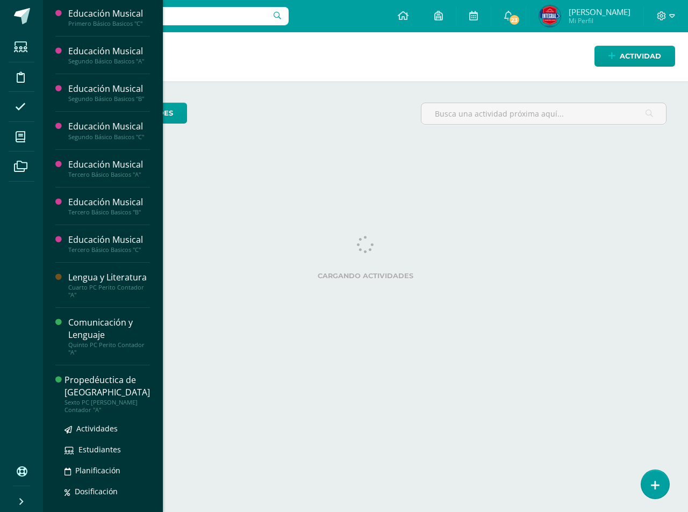
scroll to position [728, 0]
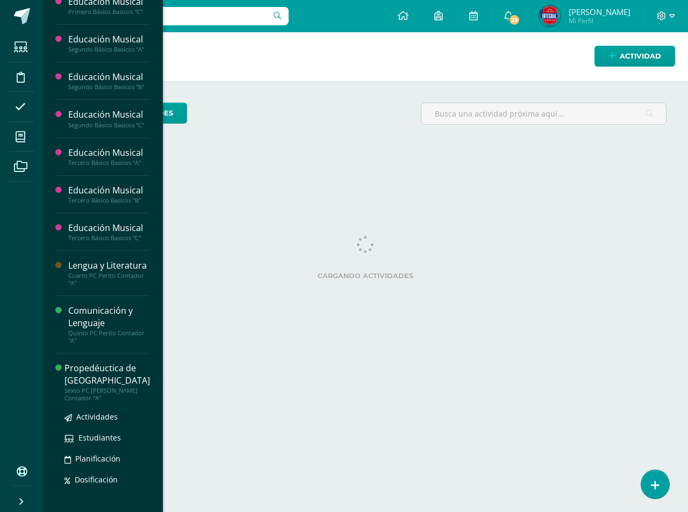
click at [115, 364] on div "Propedéuctica de [GEOGRAPHIC_DATA]" at bounding box center [106, 374] width 85 height 25
click at [98, 411] on span "Actividades" at bounding box center [96, 416] width 41 height 10
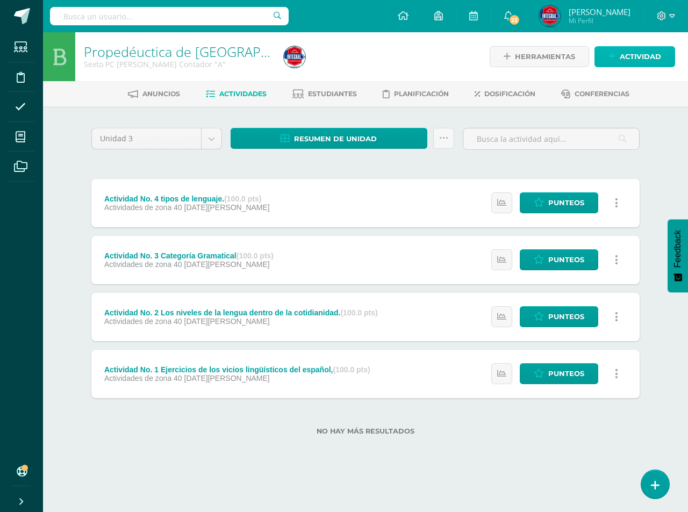
click at [631, 60] on span "Actividad" at bounding box center [639, 57] width 41 height 20
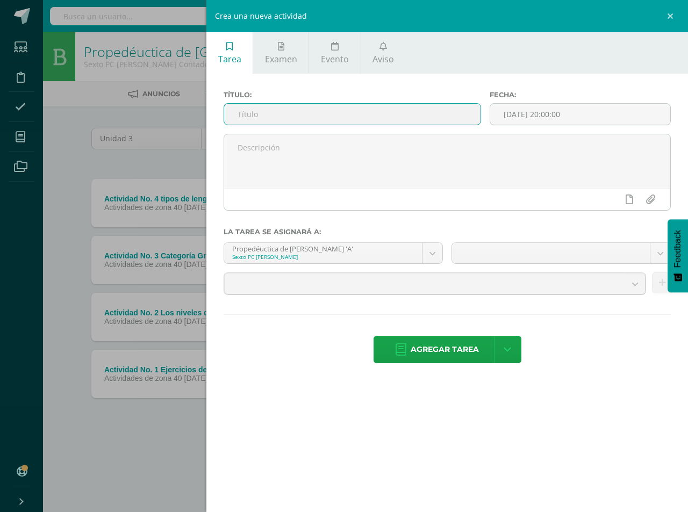
click at [246, 110] on input "text" at bounding box center [352, 114] width 256 height 21
type input "Parcial No. 1"
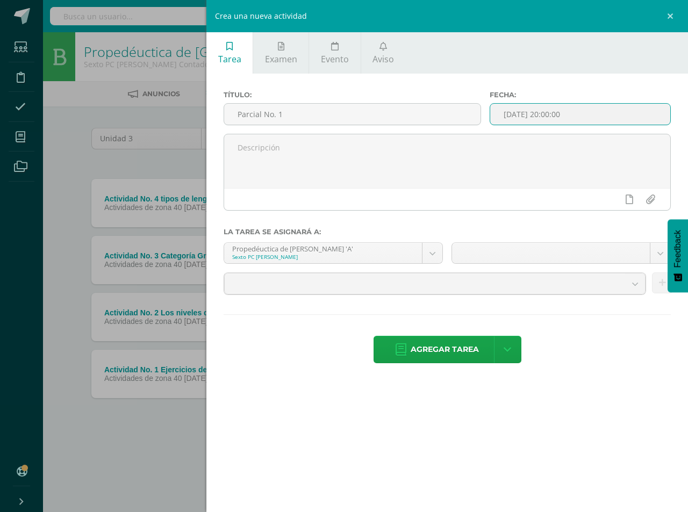
click at [516, 114] on input "[DATE] 20:00:00" at bounding box center [580, 114] width 180 height 21
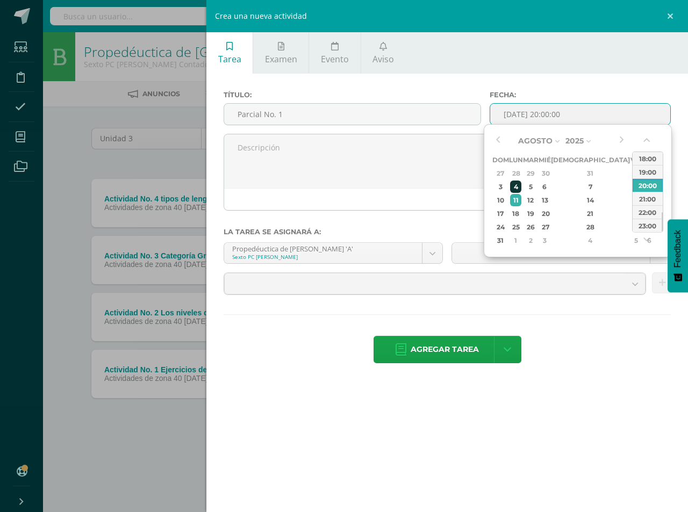
click at [521, 190] on div "4" at bounding box center [515, 187] width 11 height 12
click at [521, 178] on div "28" at bounding box center [515, 173] width 11 height 12
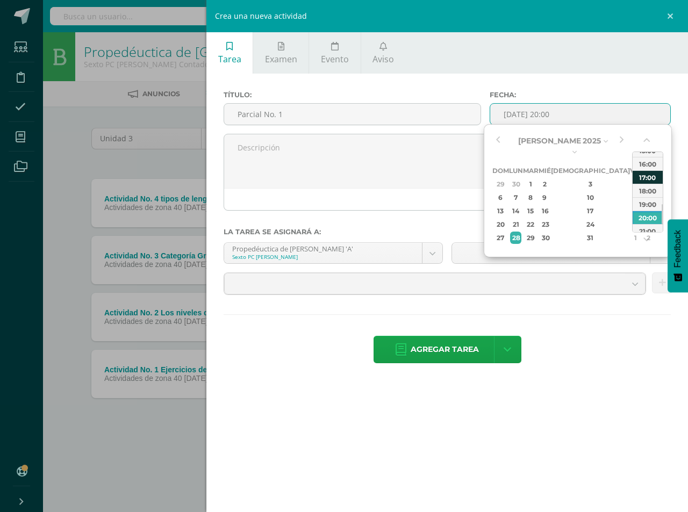
click at [642, 180] on div "17:00" at bounding box center [647, 176] width 30 height 13
type input "2025-07-28 17:00"
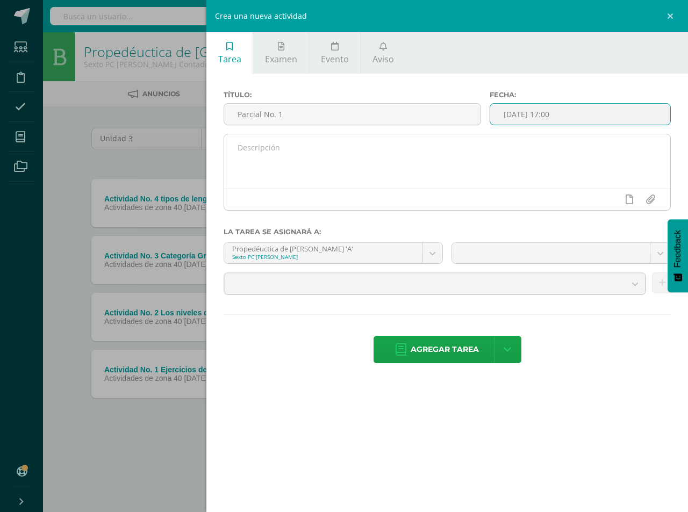
click at [370, 168] on textarea at bounding box center [447, 161] width 446 height 54
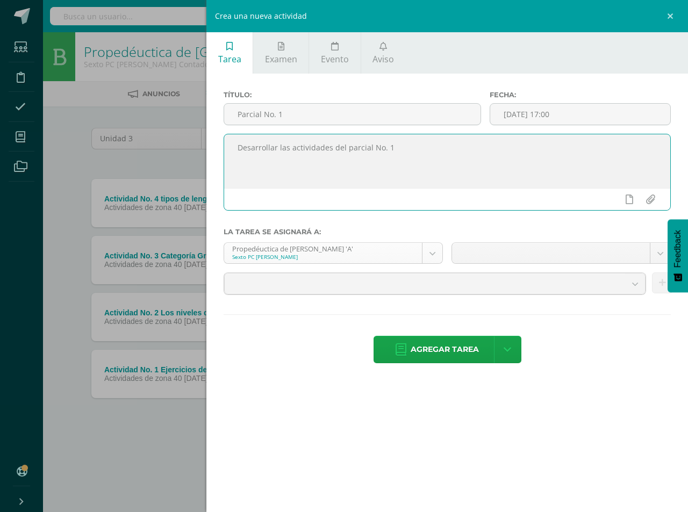
type textarea "Desarrollar las actividades del parcial No. 1"
click at [427, 257] on body "Estudiantes Disciplina Asistencia Mis cursos Archivos Soporte Centro de ayuda Ú…" at bounding box center [344, 235] width 688 height 470
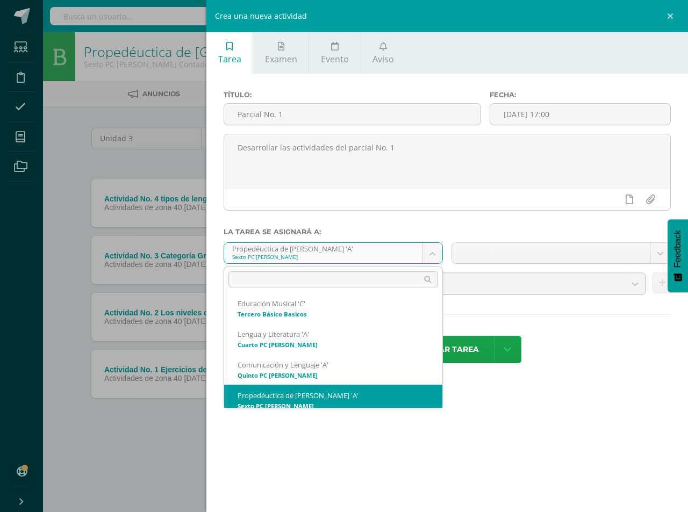
scroll to position [777, 0]
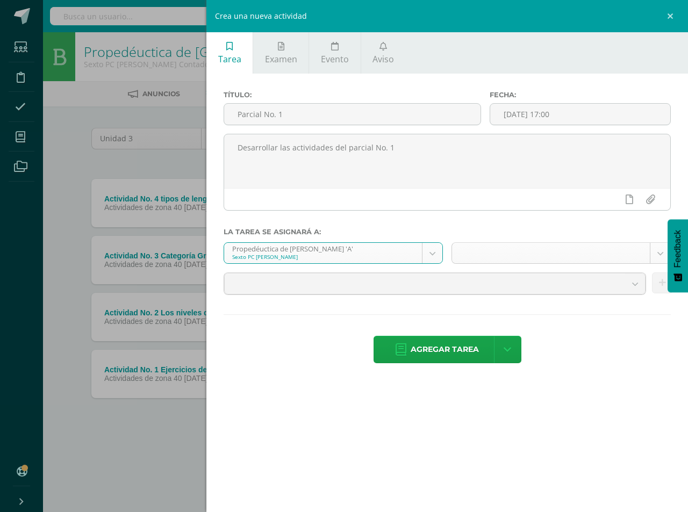
click at [654, 250] on body "Estudiantes Disciplina Asistencia Mis cursos Archivos Soporte Centro de ayuda Ú…" at bounding box center [344, 235] width 688 height 470
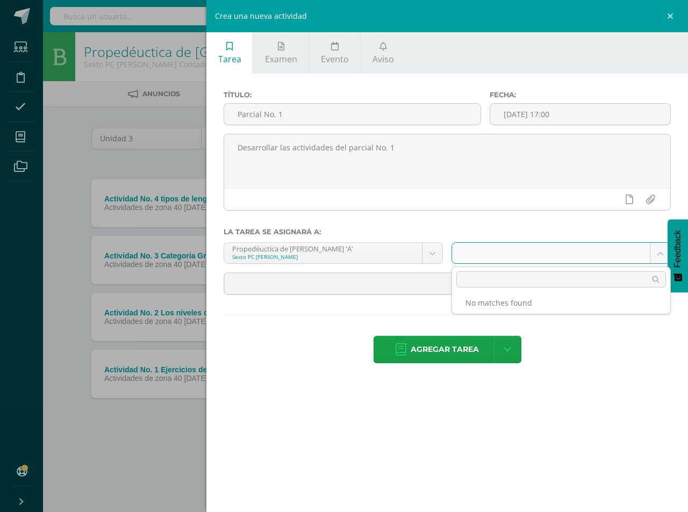
click at [554, 303] on li "No matches found" at bounding box center [561, 302] width 218 height 13
click at [493, 286] on input "text" at bounding box center [561, 279] width 210 height 16
click at [499, 281] on input "text" at bounding box center [561, 279] width 210 height 16
click at [580, 337] on body "Estudiantes Disciplina Asistencia Mis cursos Archivos Soporte Centro de ayuda Ú…" at bounding box center [344, 235] width 688 height 470
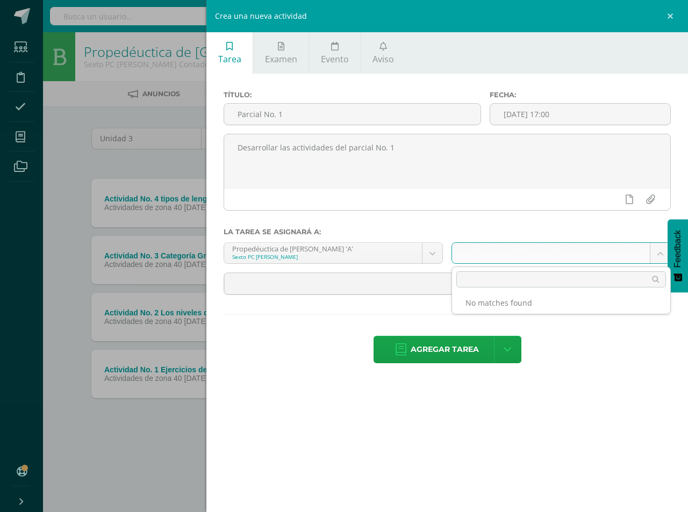
click at [654, 252] on body "Estudiantes Disciplina Asistencia Mis cursos Archivos Soporte Centro de ayuda Ú…" at bounding box center [344, 235] width 688 height 470
click at [534, 305] on li "No matches found" at bounding box center [561, 302] width 218 height 13
click at [370, 289] on body "Estudiantes Disciplina Asistencia Mis cursos Archivos Soporte Centro de ayuda Ú…" at bounding box center [344, 235] width 688 height 470
click at [435, 290] on span at bounding box center [425, 283] width 384 height 20
click at [634, 284] on b at bounding box center [635, 283] width 20 height 20
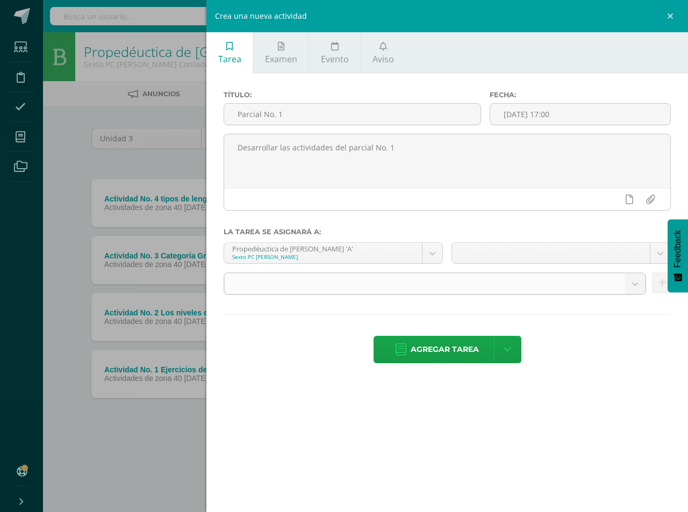
click at [636, 286] on b at bounding box center [635, 283] width 20 height 20
click at [633, 286] on b at bounding box center [635, 283] width 20 height 20
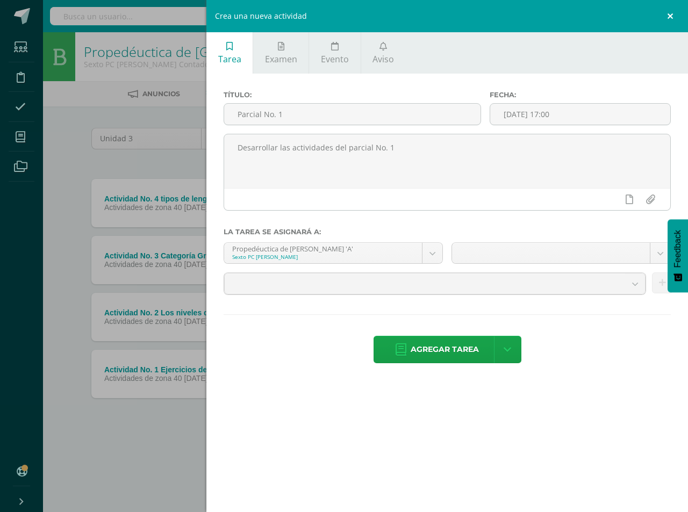
click at [673, 16] on link at bounding box center [671, 16] width 32 height 32
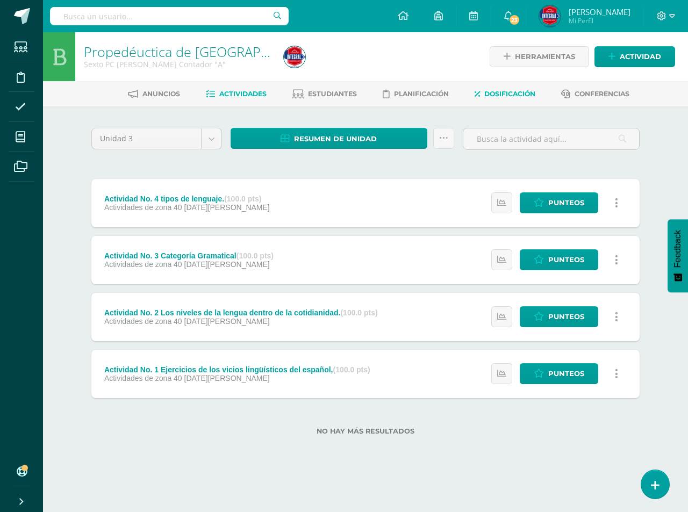
click at [501, 91] on span "Dosificación" at bounding box center [509, 94] width 51 height 8
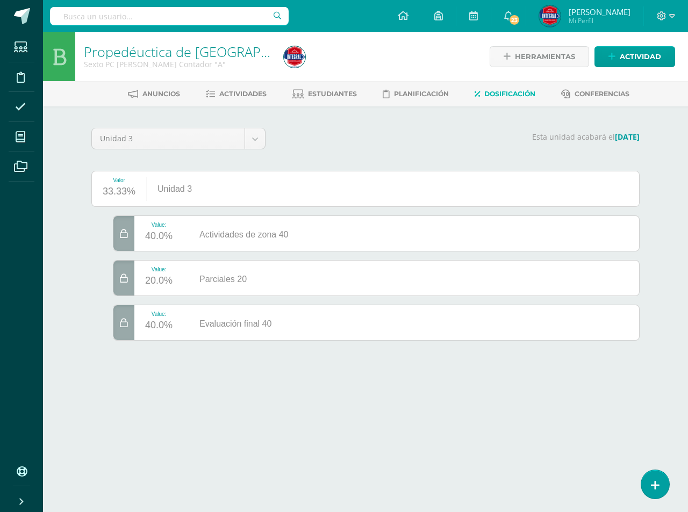
click at [120, 321] on icon at bounding box center [124, 323] width 8 height 9
click at [120, 323] on icon at bounding box center [124, 323] width 8 height 9
click at [122, 323] on icon at bounding box center [124, 323] width 8 height 9
click at [121, 282] on icon at bounding box center [124, 278] width 8 height 9
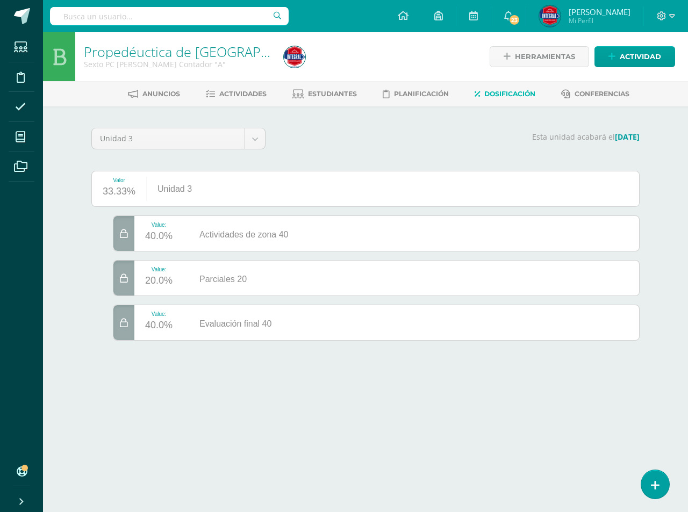
click at [121, 282] on icon at bounding box center [124, 278] width 8 height 9
click at [124, 329] on div at bounding box center [123, 322] width 21 height 35
click at [124, 328] on div at bounding box center [123, 322] width 21 height 35
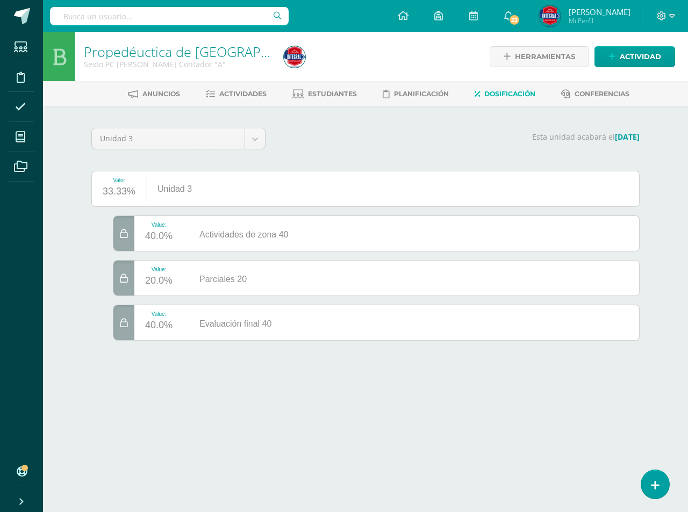
click at [503, 95] on span "Dosificación" at bounding box center [509, 94] width 51 height 8
click at [133, 288] on div at bounding box center [123, 278] width 21 height 35
click at [123, 279] on icon at bounding box center [124, 278] width 8 height 9
click at [124, 283] on icon at bounding box center [124, 278] width 8 height 9
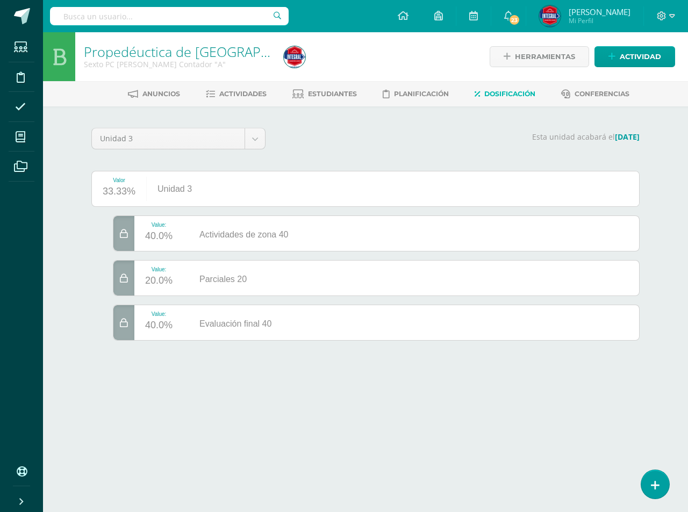
click at [124, 283] on icon at bounding box center [124, 278] width 8 height 9
click at [230, 91] on span "Actividades" at bounding box center [242, 94] width 47 height 8
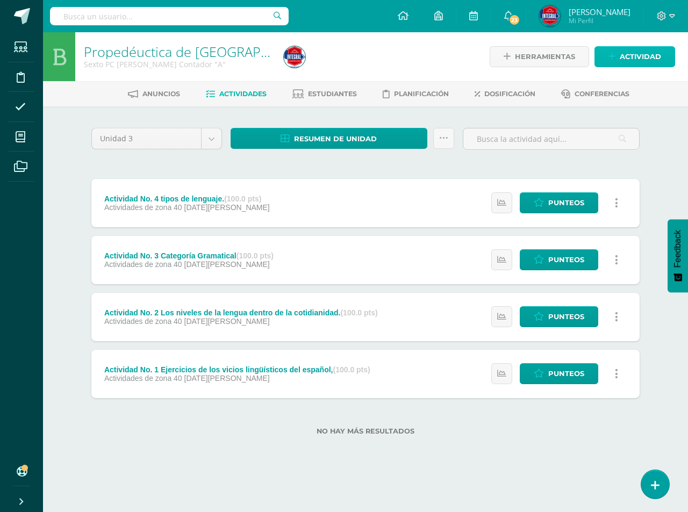
click at [624, 61] on span "Actividad" at bounding box center [639, 57] width 41 height 20
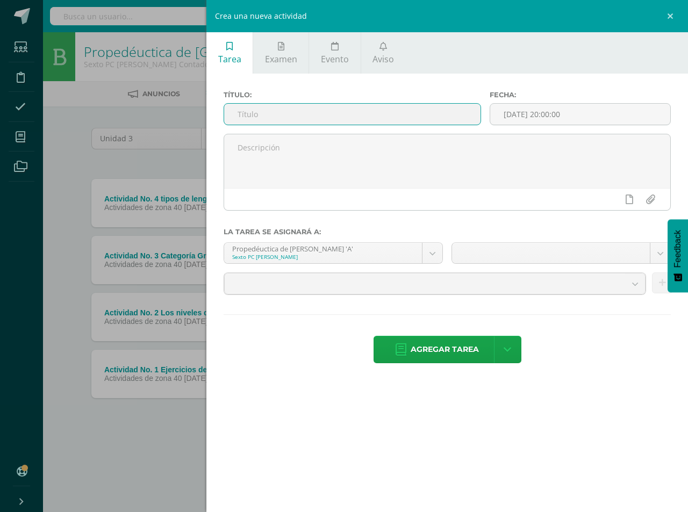
click at [285, 111] on input "text" at bounding box center [352, 114] width 256 height 21
click at [657, 258] on body "Estudiantes Disciplina Asistencia Mis cursos Archivos Soporte Centro de ayuda Ú…" at bounding box center [344, 235] width 688 height 470
click at [636, 283] on b at bounding box center [635, 283] width 20 height 20
click at [631, 286] on b at bounding box center [635, 283] width 20 height 20
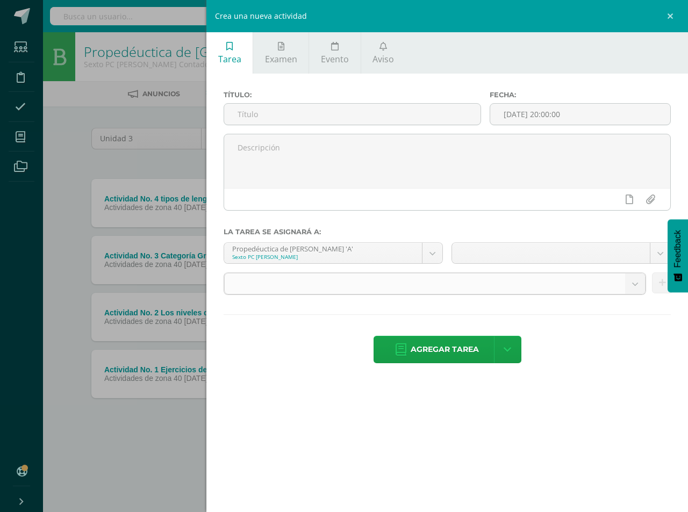
click at [631, 286] on b at bounding box center [635, 283] width 20 height 20
click at [670, 21] on link at bounding box center [671, 16] width 32 height 32
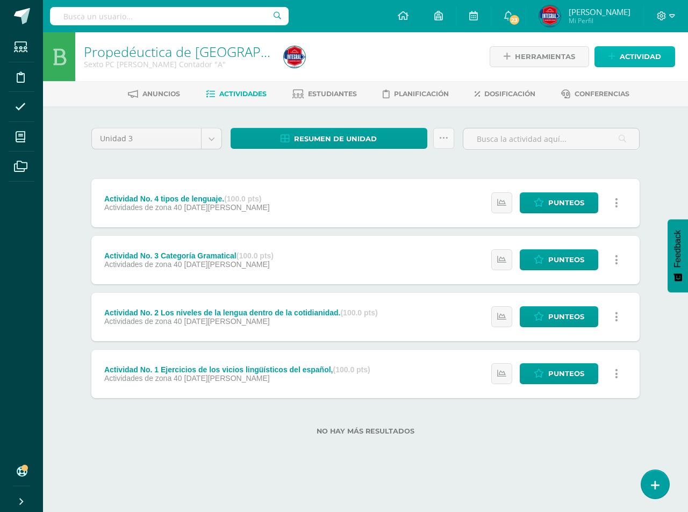
click at [632, 57] on span "Actividad" at bounding box center [639, 57] width 41 height 20
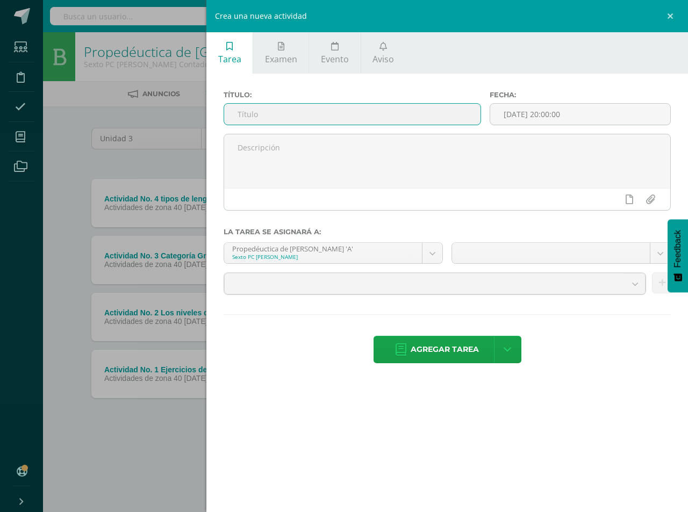
click at [266, 114] on input "text" at bounding box center [352, 114] width 256 height 21
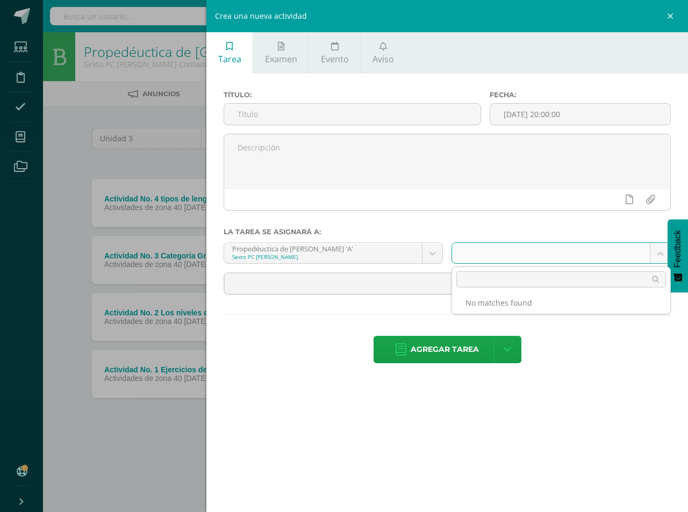
click at [660, 255] on body "Estudiantes Disciplina Asistencia Mis cursos Archivos Soporte Centro de ayuda Ú…" at bounding box center [344, 235] width 688 height 470
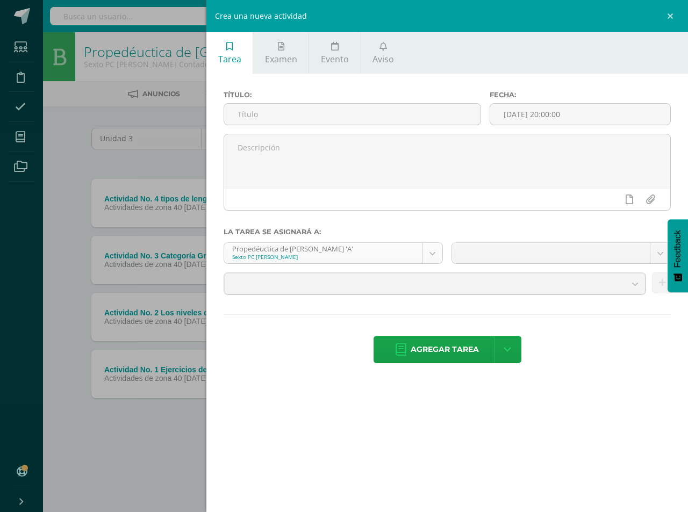
click at [438, 252] on body "Estudiantes Disciplina Asistencia Mis cursos Archivos Soporte Centro de ayuda Ú…" at bounding box center [344, 235] width 688 height 470
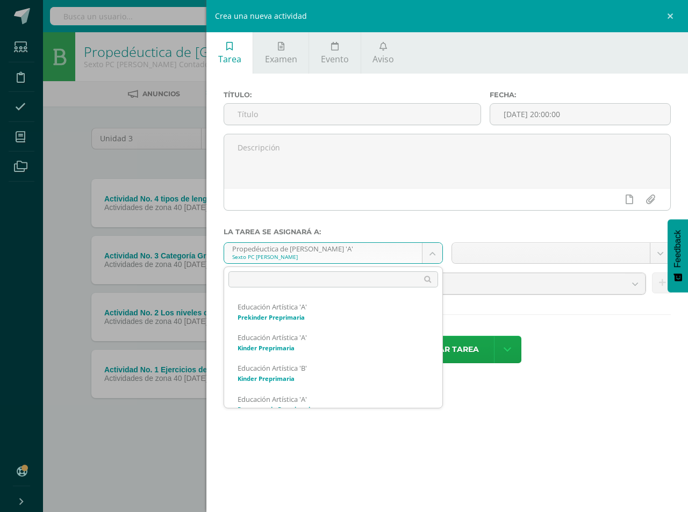
click at [428, 254] on body "Estudiantes Disciplina Asistencia Mis cursos Archivos Soporte Centro de ayuda Ú…" at bounding box center [344, 235] width 688 height 470
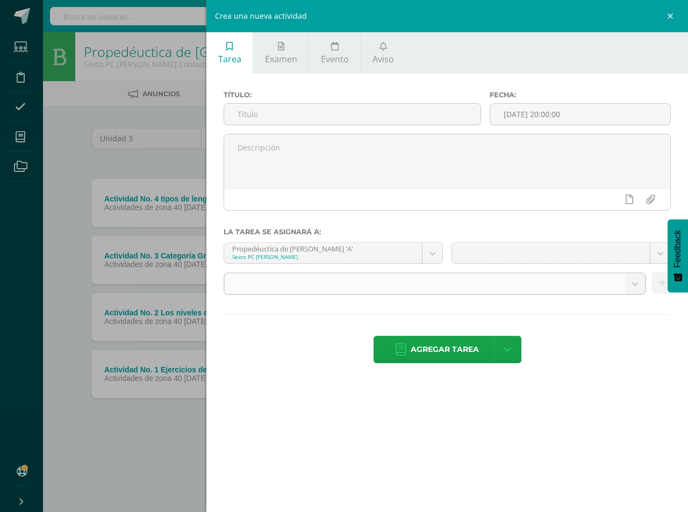
click at [631, 286] on body "Estudiantes Disciplina Asistencia Mis cursos Archivos Soporte Centro de ayuda Ú…" at bounding box center [344, 235] width 688 height 470
click at [631, 286] on b at bounding box center [635, 283] width 20 height 20
click at [667, 15] on link at bounding box center [671, 16] width 32 height 32
